Goal: Find contact information: Find contact information

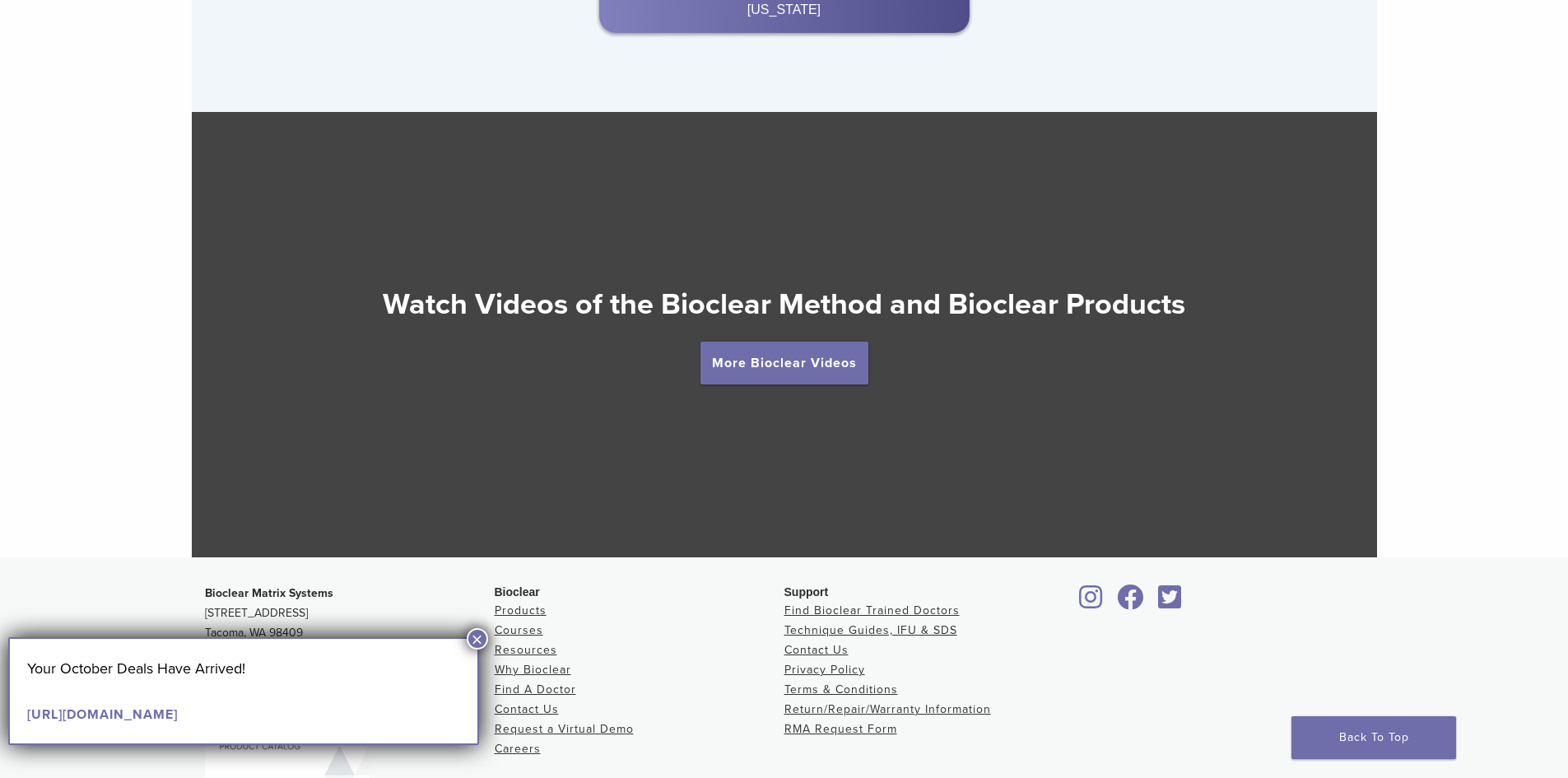
scroll to position [3121, 0]
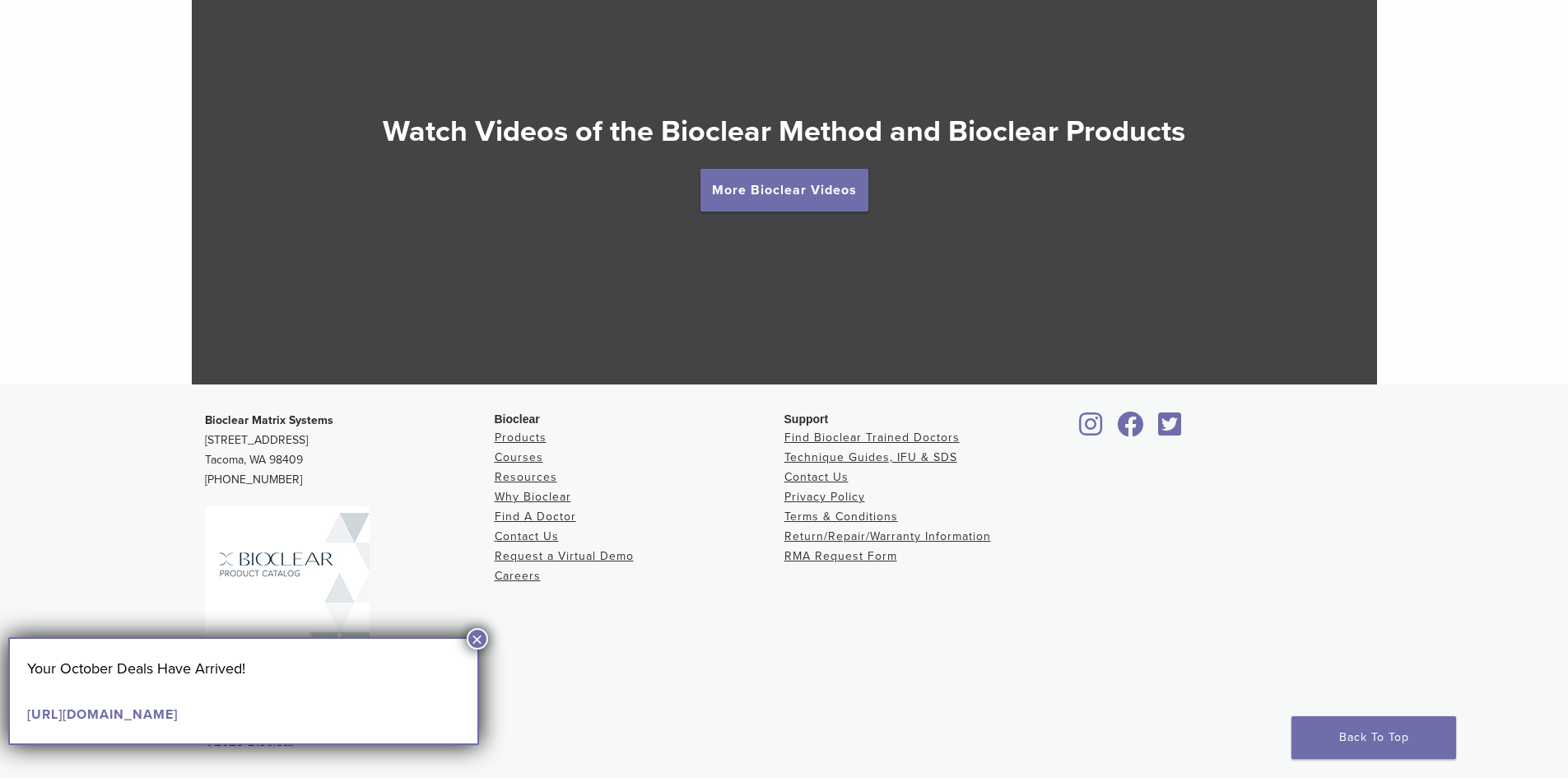
click at [476, 636] on button "×" at bounding box center [477, 639] width 22 height 22
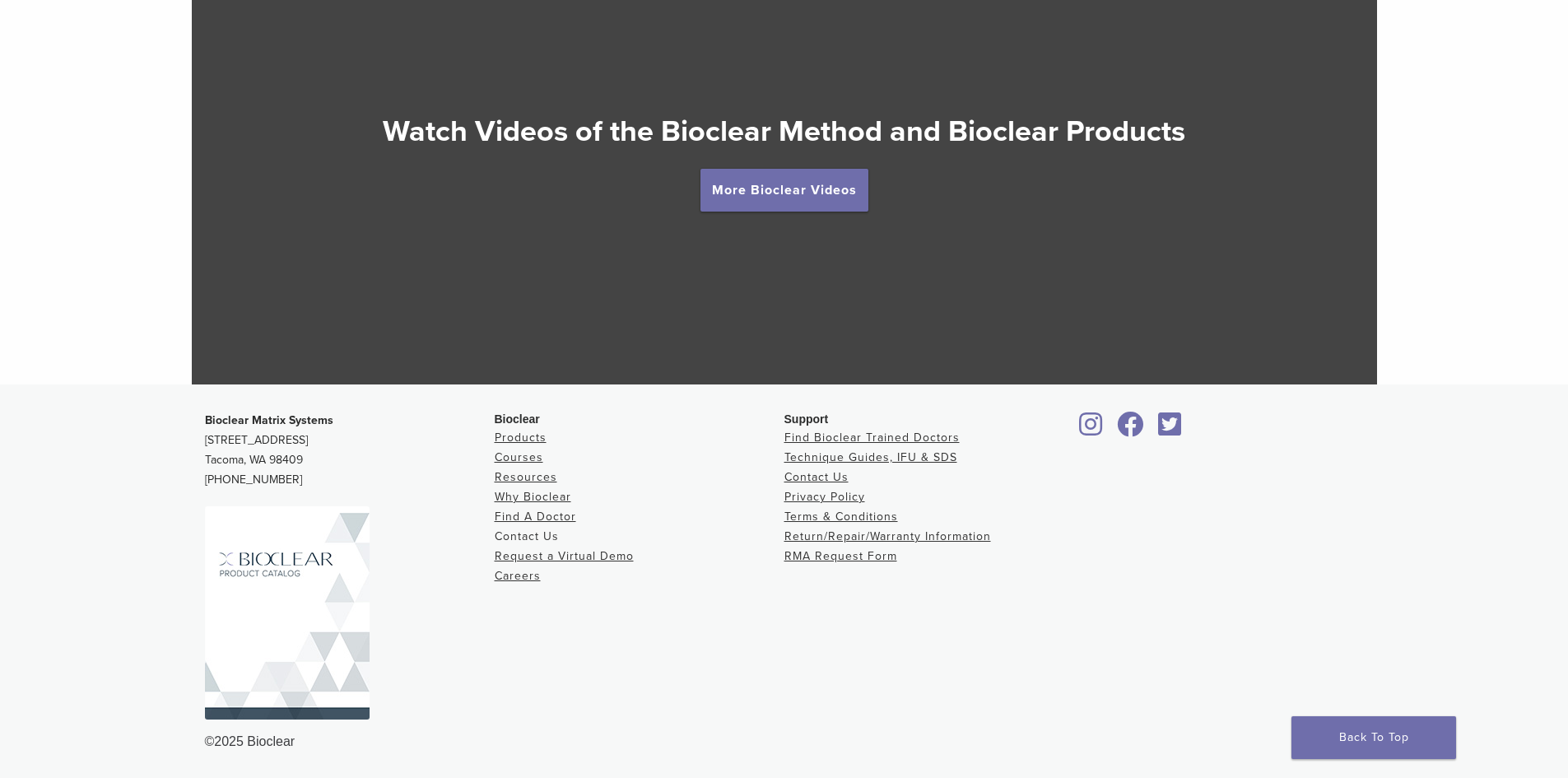
click at [523, 538] on link "Contact Us" at bounding box center [527, 536] width 65 height 14
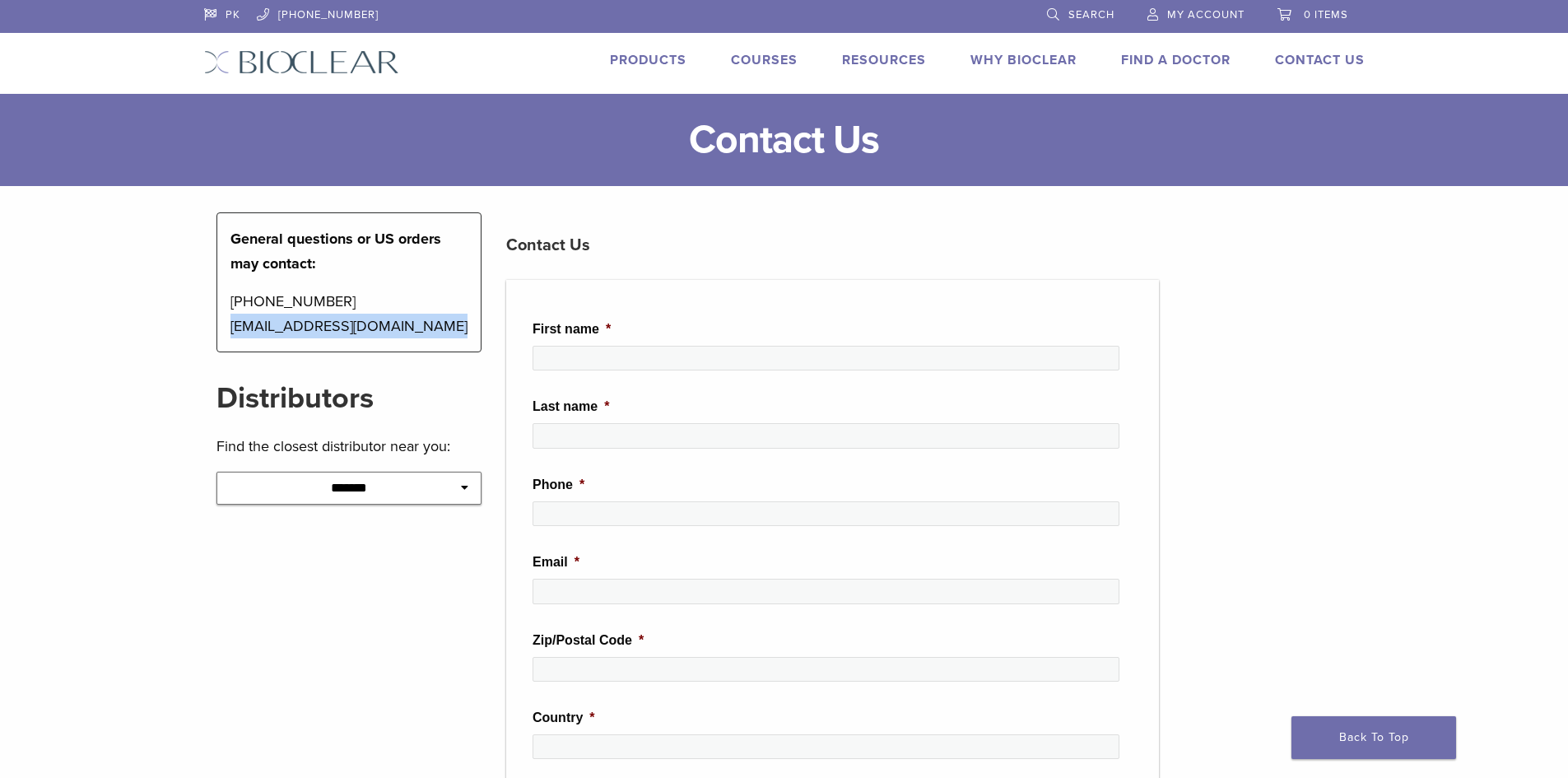
drag, startPoint x: 434, startPoint y: 325, endPoint x: 227, endPoint y: 333, distance: 207.2
click at [227, 333] on div "General questions or US orders may contact: [PHONE_NUMBER] [EMAIL_ADDRESS][DOMA…" at bounding box center [349, 283] width 266 height 140
copy p "[EMAIL_ADDRESS][DOMAIN_NAME]"
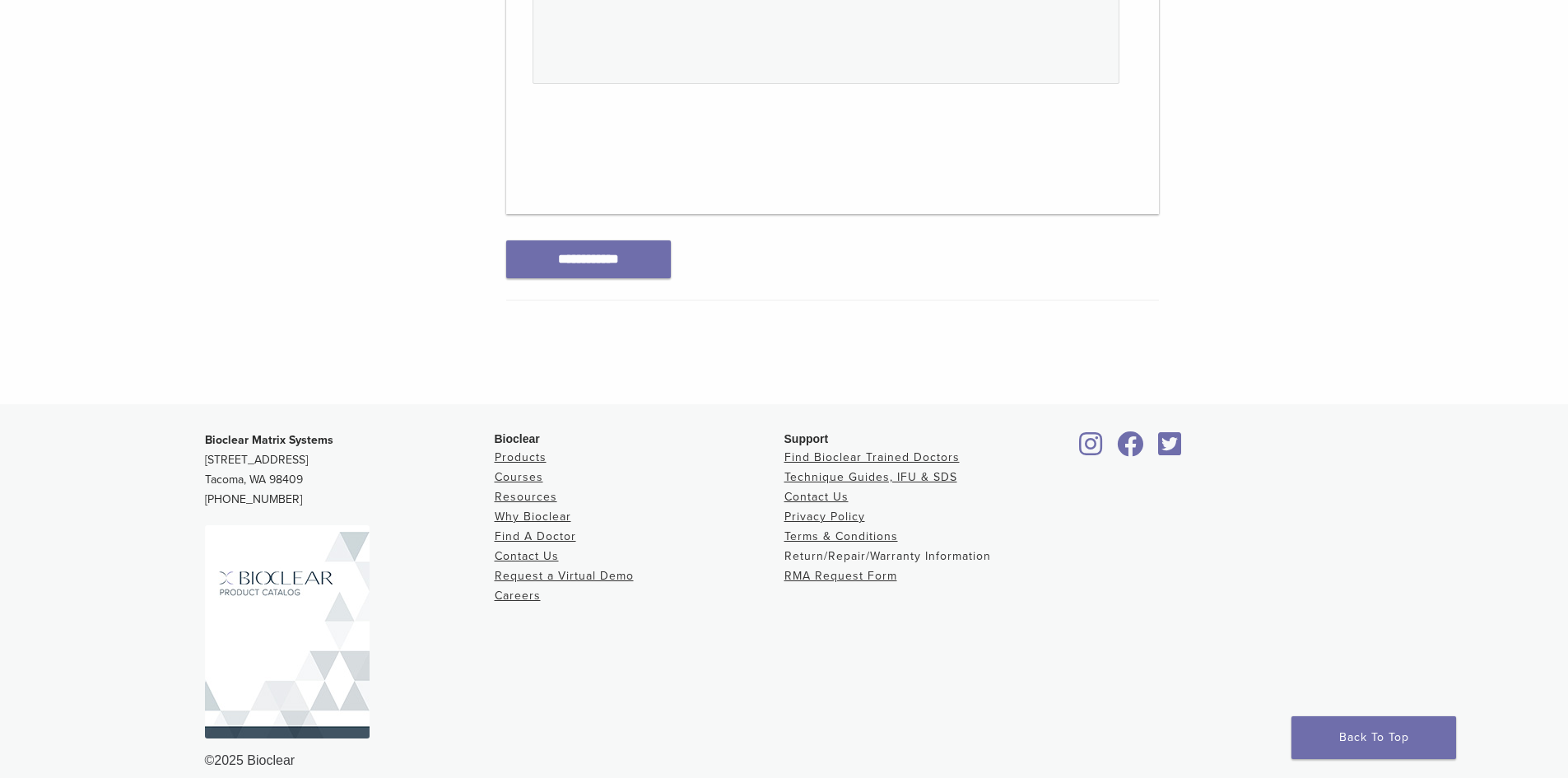
scroll to position [879, 0]
